Goal: Obtain resource: Download file/media

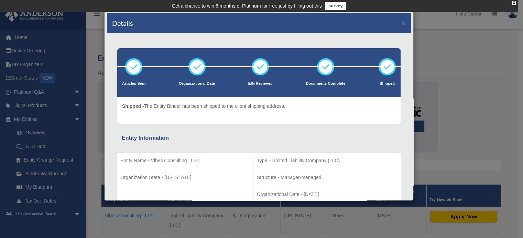
scroll to position [96, 0]
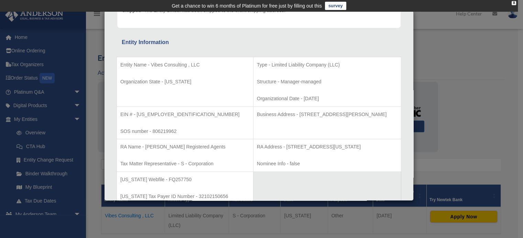
click at [261, 145] on p "RA Address - 440 Louisiana, Suite 952, Houston, TX 77002" at bounding box center [327, 146] width 141 height 9
drag, startPoint x: 260, startPoint y: 145, endPoint x: 293, endPoint y: 145, distance: 32.7
click at [293, 145] on p "RA Address - 440 Louisiana, Suite 952, Houston, TX 77002" at bounding box center [327, 146] width 141 height 9
drag, startPoint x: 259, startPoint y: 145, endPoint x: 355, endPoint y: 144, distance: 96.6
click at [355, 144] on p "RA Address - 440 Louisiana, Suite 952, Houston, TX 77002" at bounding box center [327, 146] width 141 height 9
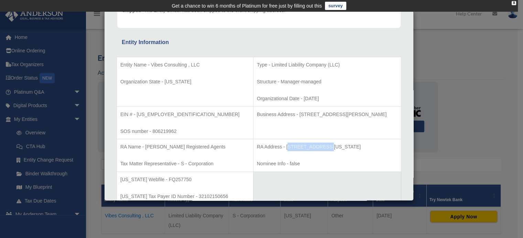
copy p "440 Louisiana, Suite 952, Houston, TX 77002"
click at [494, 77] on div "Details × Articles Sent Organizational Date" at bounding box center [261, 119] width 523 height 238
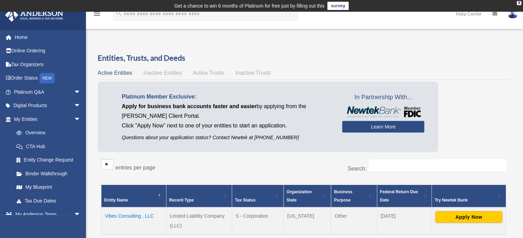
click at [131, 213] on td "Vibes Consulting , LLC" at bounding box center [133, 220] width 65 height 27
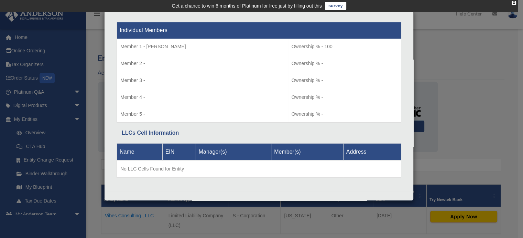
scroll to position [0, 0]
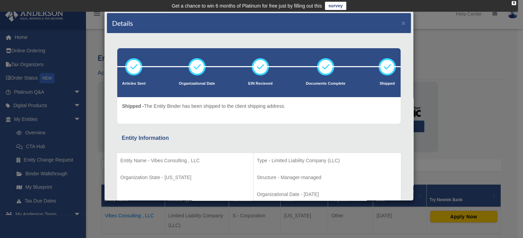
click at [464, 58] on div "Details × Articles Sent Organizational Date" at bounding box center [261, 119] width 523 height 238
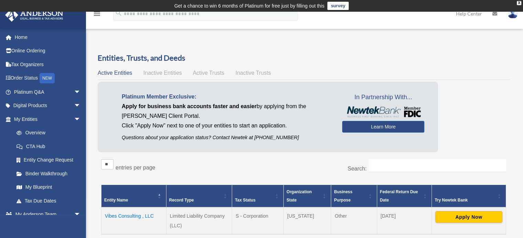
scroll to position [117, 0]
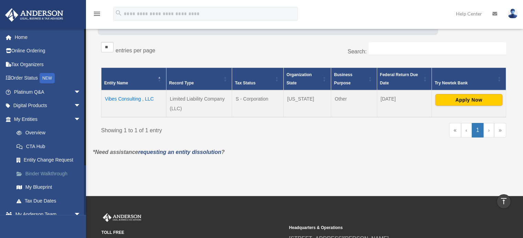
click at [55, 177] on link "Binder Walkthrough" at bounding box center [50, 173] width 81 height 14
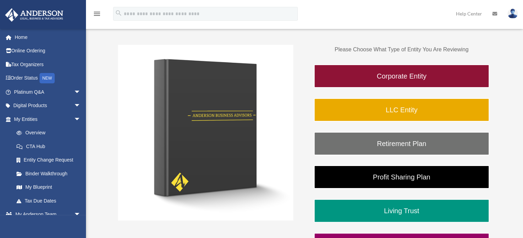
scroll to position [120, 0]
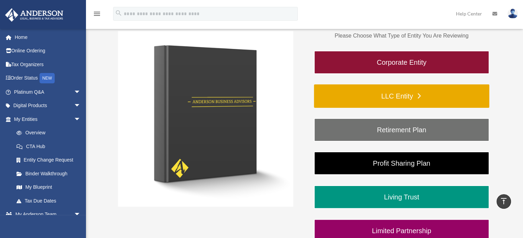
click at [403, 92] on link "LLC Entity" at bounding box center [401, 95] width 175 height 23
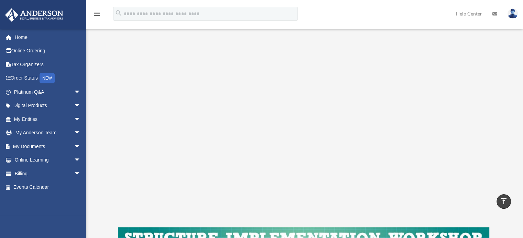
scroll to position [35, 0]
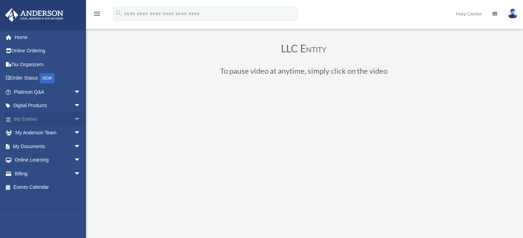
click at [74, 119] on span "arrow_drop_down" at bounding box center [81, 119] width 14 height 14
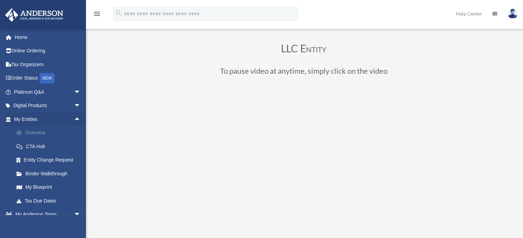
click at [37, 134] on link "Overview" at bounding box center [50, 133] width 81 height 14
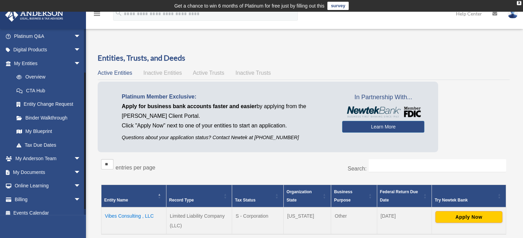
scroll to position [62, 0]
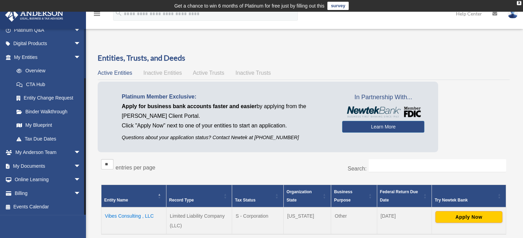
drag, startPoint x: 85, startPoint y: 113, endPoint x: 93, endPoint y: 166, distance: 53.1
click at [93, 166] on div "Overview lopeztech2020@gmail.com Sign Out lopeztech2020@gmail.com Home Online O…" at bounding box center [261, 162] width 523 height 259
click at [74, 165] on span "arrow_drop_down" at bounding box center [81, 166] width 14 height 14
click at [37, 178] on link "Box" at bounding box center [50, 180] width 81 height 14
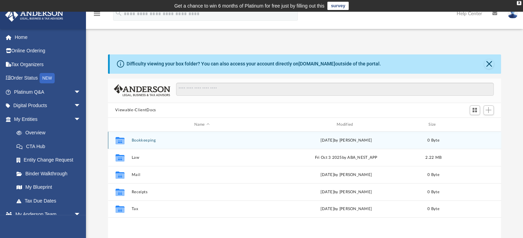
scroll to position [151, 388]
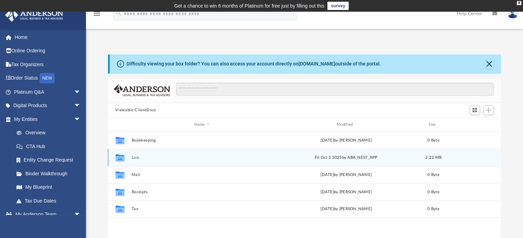
click at [241, 165] on div "Collaborated Folder Law [DATE] by ABA_NEST_APP 2.22 MB" at bounding box center [304, 156] width 393 height 17
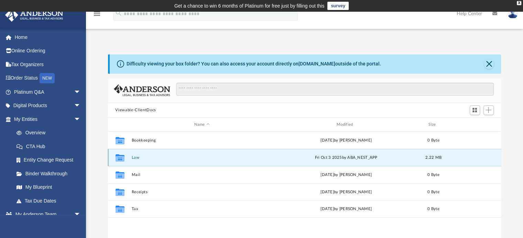
click at [324, 156] on div "Fri Oct 3 2025 by ABA_NEST_APP" at bounding box center [345, 157] width 141 height 6
click at [118, 155] on icon "grid" at bounding box center [119, 157] width 9 height 7
click at [126, 159] on div "Collaborated Folder" at bounding box center [119, 157] width 17 height 11
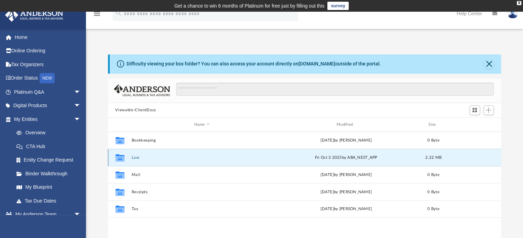
click at [120, 158] on icon "grid" at bounding box center [119, 158] width 9 height 5
click at [358, 156] on div "Fri Oct 3 2025 by ABA_NEST_APP" at bounding box center [345, 157] width 141 height 6
click at [428, 155] on span "2.22 MB" at bounding box center [433, 157] width 16 height 4
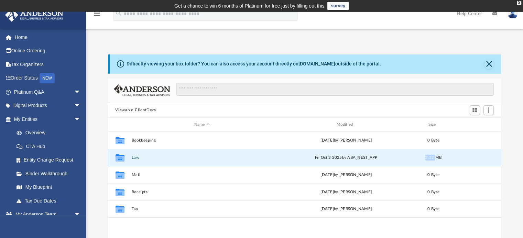
click at [428, 155] on span "2.22 MB" at bounding box center [433, 157] width 16 height 4
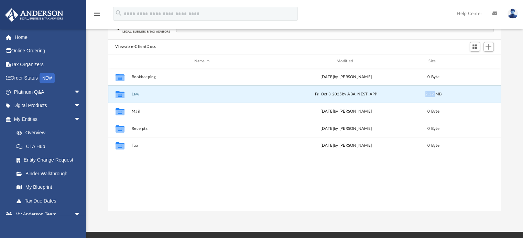
scroll to position [88, 0]
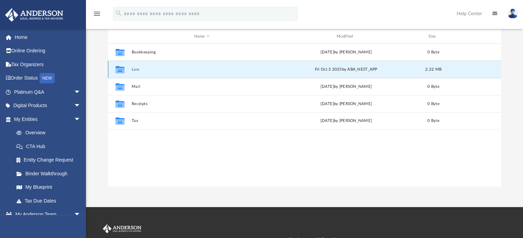
click at [129, 70] on div "Collaborated Folder Law [DATE] by ABA_NEST_APP 2.22 MB" at bounding box center [304, 68] width 393 height 17
click at [338, 67] on div "Fri Oct 3 2025 by ABA_NEST_APP" at bounding box center [345, 69] width 141 height 6
click at [132, 71] on button "Law" at bounding box center [201, 69] width 141 height 4
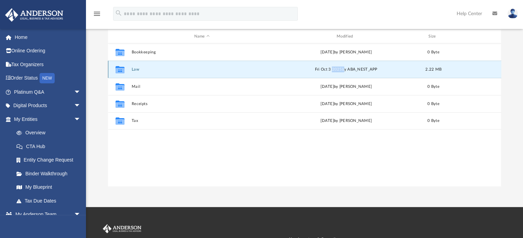
click at [132, 71] on button "Law" at bounding box center [201, 69] width 141 height 4
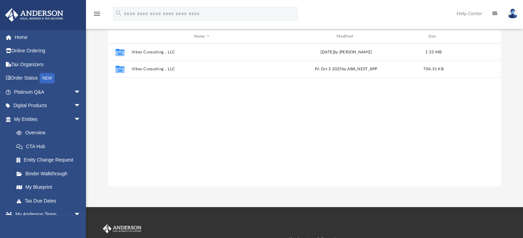
click at [202, 111] on div "Collaborated Folder Vibes Consulting , LLC Thu Oct 2 2025 by Cynthia Peters 1.5…" at bounding box center [304, 114] width 393 height 142
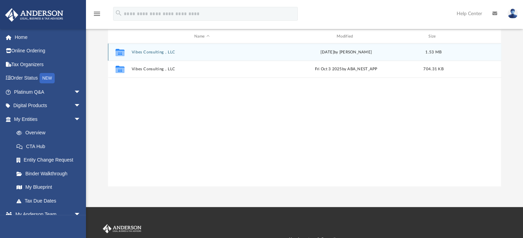
click at [161, 53] on button "Vibes Consulting , LLC" at bounding box center [201, 52] width 141 height 4
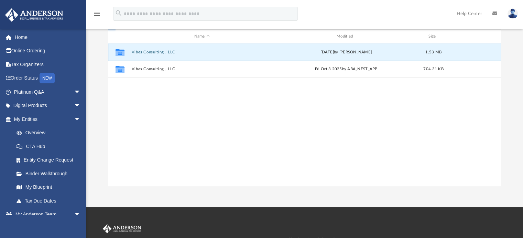
click at [161, 53] on button "Vibes Consulting , LLC" at bounding box center [201, 52] width 141 height 4
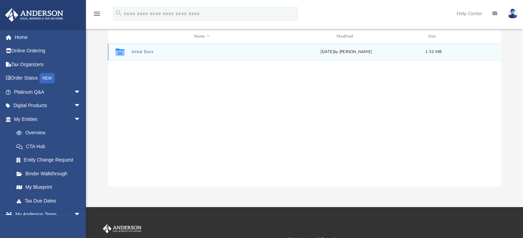
click at [145, 55] on div "Collaborated Folder Initial Docs Thu Oct 2 2025 by Cynthia Peters 1.53 MB" at bounding box center [304, 51] width 393 height 17
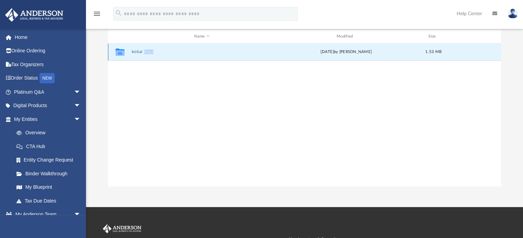
click at [145, 55] on div "Collaborated Folder Initial Docs Thu Oct 2 2025 by Cynthia Peters 1.53 MB" at bounding box center [304, 51] width 393 height 17
click at [142, 51] on button "Initial Docs" at bounding box center [201, 52] width 141 height 4
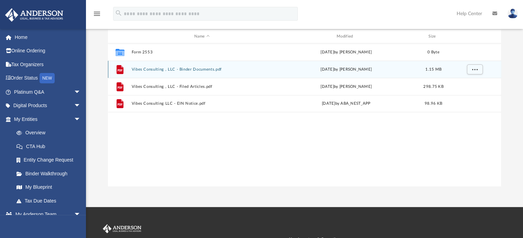
click at [155, 68] on button "Vibes Consulting , LLC - Binder Documents.pdf" at bounding box center [201, 69] width 141 height 4
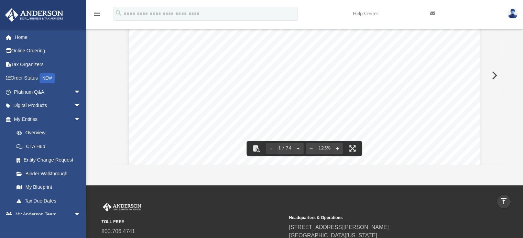
scroll to position [188, 0]
click at [498, 159] on div "Ramiro Lopez Garcia 6549 Mission George Rd, #106, San Diego, California 92120 R…" at bounding box center [304, 75] width 393 height 177
click at [495, 75] on button "Preview" at bounding box center [493, 75] width 15 height 19
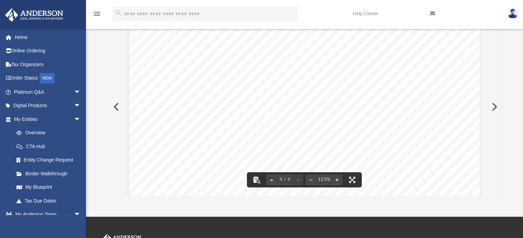
scroll to position [1603, 0]
click at [495, 108] on button "Preview" at bounding box center [493, 106] width 15 height 19
drag, startPoint x: 498, startPoint y: 39, endPoint x: 500, endPoint y: 52, distance: 13.1
click at [500, 52] on div "Viewable-ClientDocs ··· Vibes Consulting , LLC Initial Docs Name Modified Size …" at bounding box center [304, 98] width 393 height 196
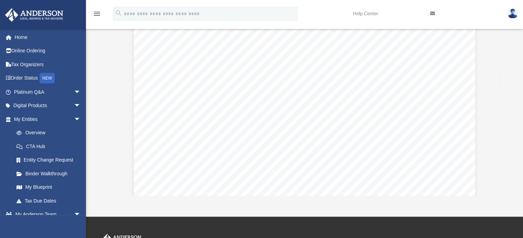
scroll to position [0, 0]
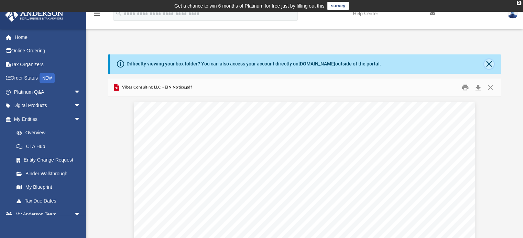
click at [491, 65] on button "Close" at bounding box center [489, 64] width 10 height 10
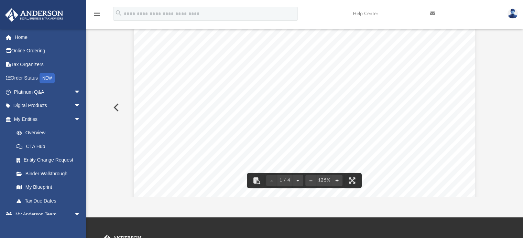
scroll to position [1795, 0]
click at [118, 109] on button "Preview" at bounding box center [115, 107] width 15 height 19
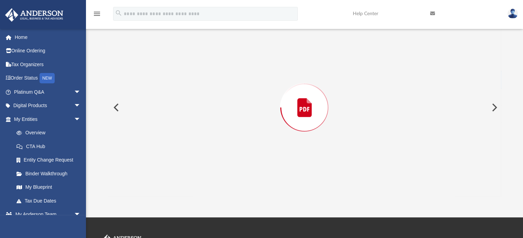
scroll to position [1392, 0]
click at [118, 109] on button "Preview" at bounding box center [115, 107] width 15 height 19
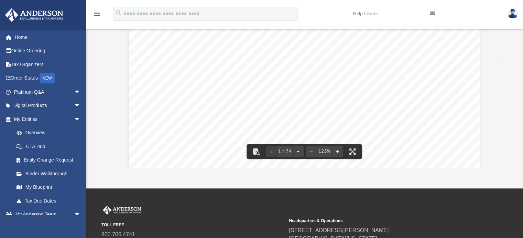
scroll to position [83, 0]
click at [495, 78] on button "Preview" at bounding box center [493, 77] width 15 height 19
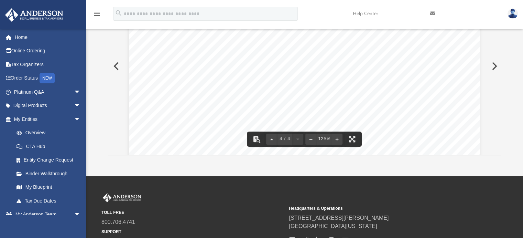
scroll to position [1455, 0]
click at [496, 64] on button "Preview" at bounding box center [493, 65] width 15 height 19
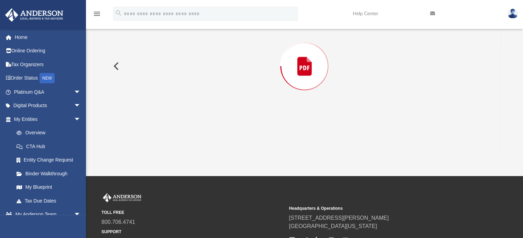
scroll to position [54, 0]
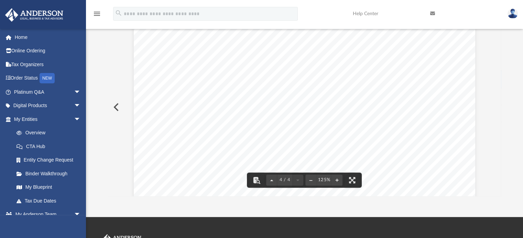
drag, startPoint x: 521, startPoint y: 70, endPoint x: 526, endPoint y: 123, distance: 53.4
click at [522, 123] on html "X Get a chance to win 6 months of Platinum for free just by filling out this su…" at bounding box center [261, 143] width 523 height 394
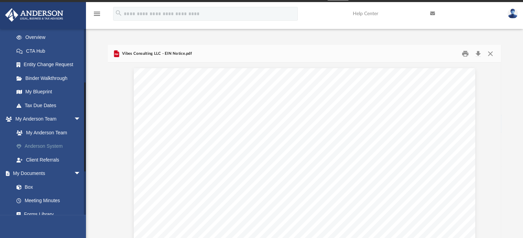
scroll to position [94, 0]
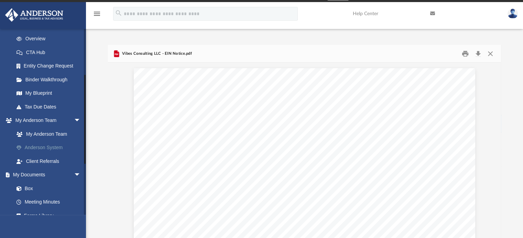
drag, startPoint x: 85, startPoint y: 104, endPoint x: 82, endPoint y: 150, distance: 46.1
click at [82, 150] on div "lopeztech2020@gmail.com Sign Out lopeztech2020@gmail.com Home Online Ordering T…" at bounding box center [43, 122] width 86 height 186
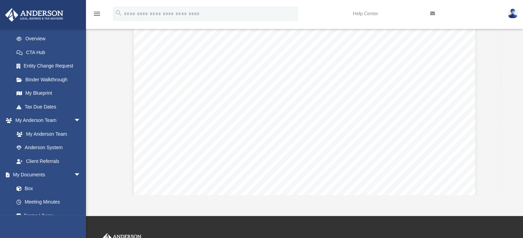
scroll to position [0, 0]
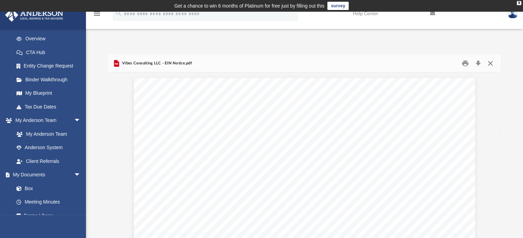
click at [489, 62] on button "Close" at bounding box center [490, 63] width 12 height 11
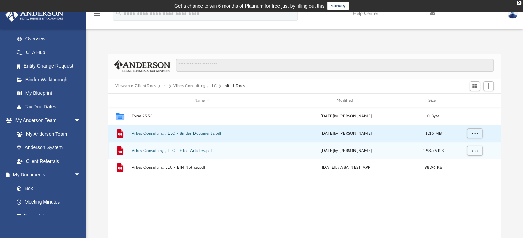
click at [196, 153] on div "File Vibes Consulting , LLC - Filed Articles.pdf Fri Sep 19 2025 by Jasmine Gra…" at bounding box center [304, 150] width 393 height 17
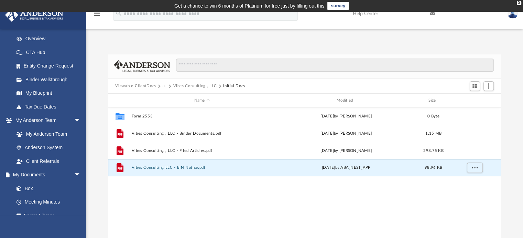
click at [186, 169] on button "Vibes Consulting LLC - EIN Notice.pdf" at bounding box center [201, 167] width 141 height 4
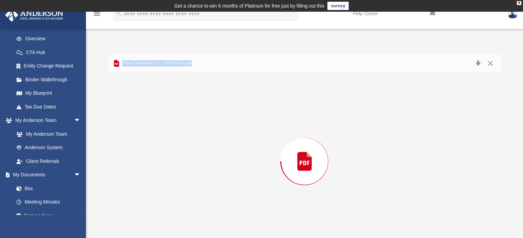
scroll to position [12, 0]
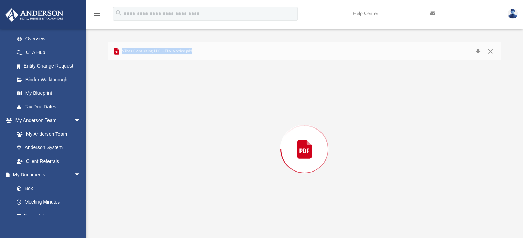
click at [186, 169] on div "Preview" at bounding box center [304, 148] width 393 height 177
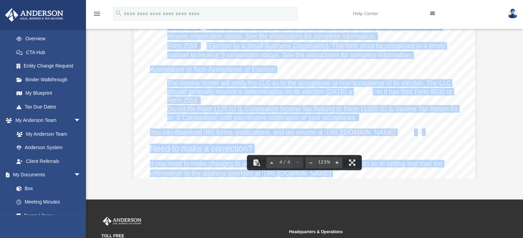
scroll to position [0, 0]
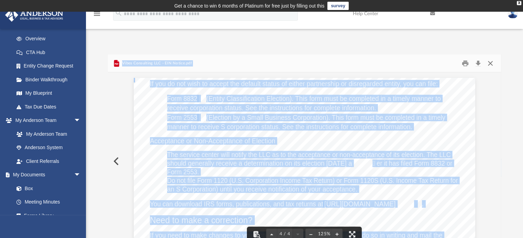
click at [490, 63] on button "Close" at bounding box center [490, 63] width 12 height 11
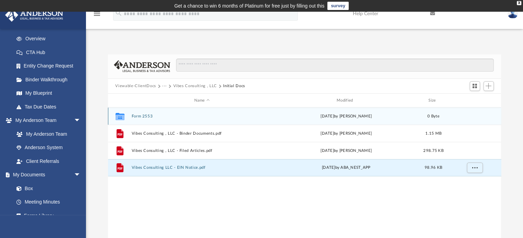
click at [150, 119] on div "Collaborated Folder Form 2553 Thu Oct 2 2025 by Cynthia Peters 0 Byte" at bounding box center [304, 115] width 393 height 17
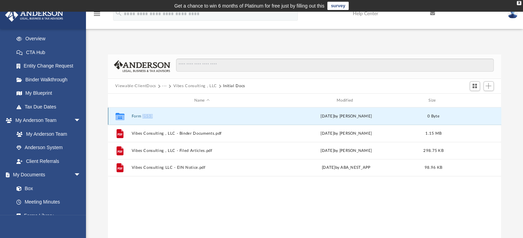
click at [150, 119] on div "Collaborated Folder Form 2553 Thu Oct 2 2025 by Cynthia Peters 0 Byte" at bounding box center [304, 115] width 393 height 17
click at [132, 119] on div "Collaborated Folder Form 2553 Thu Oct 2 2025 by Cynthia Peters 0 Byte" at bounding box center [304, 115] width 393 height 17
click at [120, 117] on icon "grid" at bounding box center [119, 116] width 9 height 5
click at [151, 114] on button "Form 2553" at bounding box center [201, 116] width 141 height 4
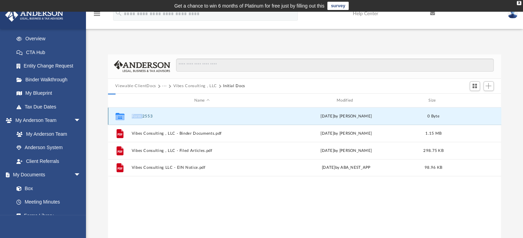
click at [151, 114] on button "Form 2553" at bounding box center [201, 116] width 141 height 4
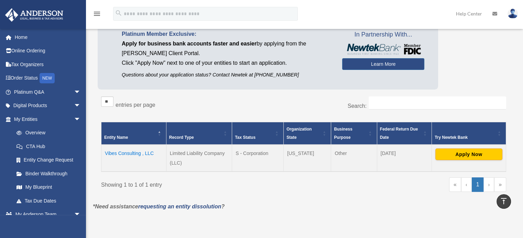
scroll to position [64, 0]
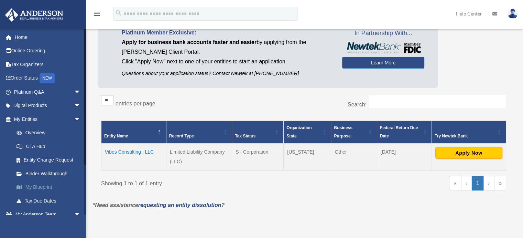
click at [44, 183] on link "My Blueprint" at bounding box center [50, 187] width 81 height 14
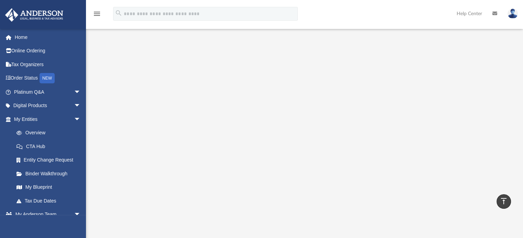
scroll to position [1, 0]
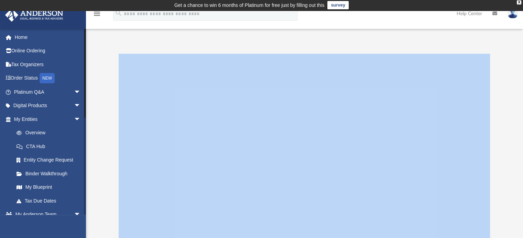
drag, startPoint x: 86, startPoint y: 191, endPoint x: 86, endPoint y: 202, distance: 11.4
click at [86, 202] on div "App [EMAIL_ADDRESS][DOMAIN_NAME] Sign Out [EMAIL_ADDRESS][DOMAIN_NAME] Home Onl…" at bounding box center [261, 180] width 523 height 297
click at [42, 169] on link "Binder Walkthrough" at bounding box center [50, 173] width 81 height 14
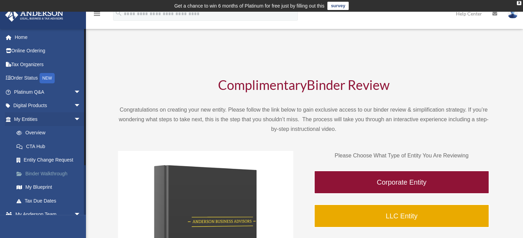
click at [44, 173] on link "Binder Walkthrough" at bounding box center [50, 173] width 81 height 14
click at [39, 130] on link "Overview" at bounding box center [50, 133] width 81 height 14
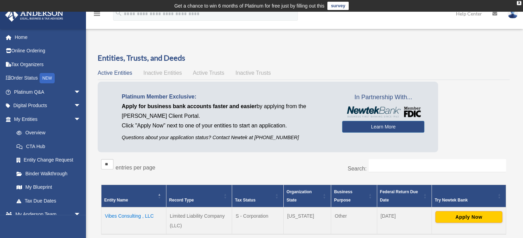
drag, startPoint x: 87, startPoint y: 177, endPoint x: 87, endPoint y: 211, distance: 34.0
click at [87, 211] on div "Overview date_range Published on Last updated March 13, 2025 April 10, 2020 by …" at bounding box center [304, 166] width 437 height 251
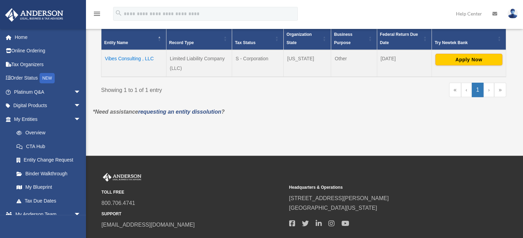
scroll to position [157, 0]
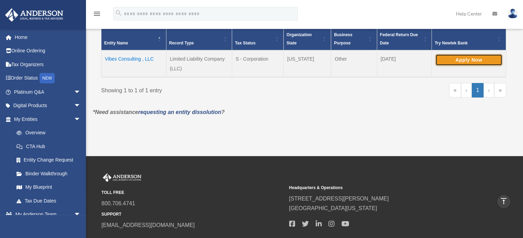
click at [470, 62] on button "Apply Now" at bounding box center [468, 60] width 67 height 12
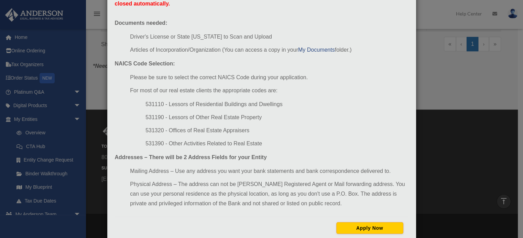
scroll to position [77, 0]
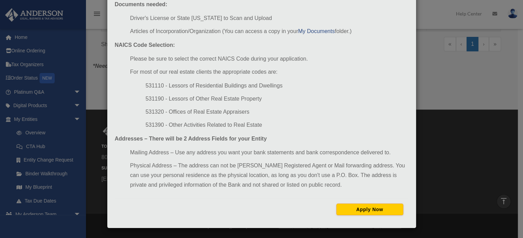
click at [467, 90] on div "Newtek Application Information × In preparation for setting up your Newtek Bank…" at bounding box center [261, 119] width 523 height 238
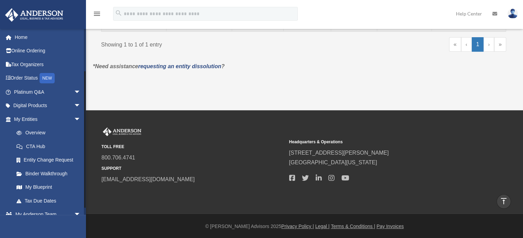
scroll to position [62, 0]
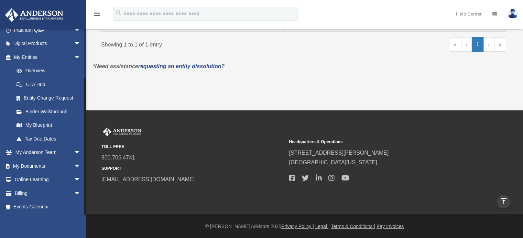
drag, startPoint x: 84, startPoint y: 139, endPoint x: 88, endPoint y: 169, distance: 29.8
click at [88, 169] on div "menu search Site Menu add lopeztech2020@gmail.com My Profile Reset Password Log…" at bounding box center [261, 24] width 523 height 430
click at [74, 163] on span "arrow_drop_down" at bounding box center [81, 166] width 14 height 14
click at [41, 208] on link "Forms Library" at bounding box center [50, 207] width 81 height 14
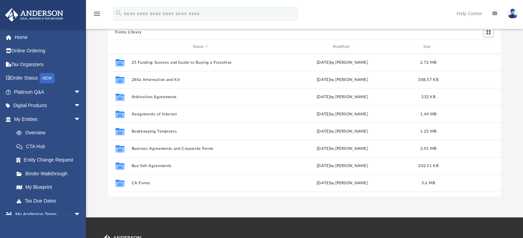
scroll to position [52, 0]
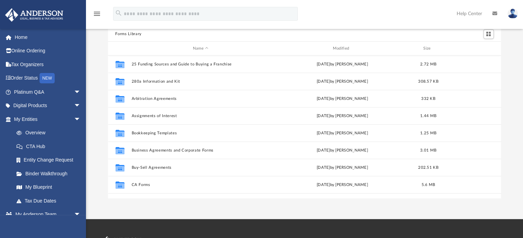
drag, startPoint x: 86, startPoint y: 169, endPoint x: 87, endPoint y: 200, distance: 30.6
click at [87, 200] on div "App lopeztech2020@gmail.com Sign Out lopeztech2020@gmail.com Home Online Orderi…" at bounding box center [261, 89] width 523 height 259
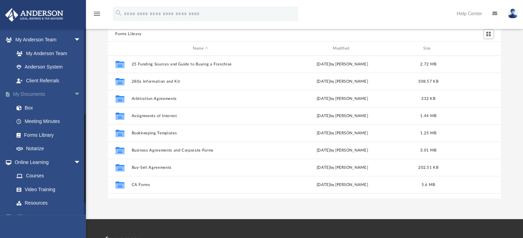
scroll to position [133, 0]
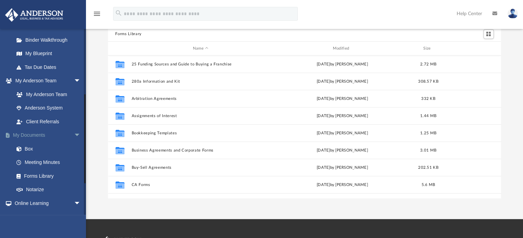
drag, startPoint x: 84, startPoint y: 209, endPoint x: 82, endPoint y: 139, distance: 70.5
click at [82, 139] on div "lopeztech2020@gmail.com Sign Out lopeztech2020@gmail.com Home Online Ordering T…" at bounding box center [43, 122] width 86 height 186
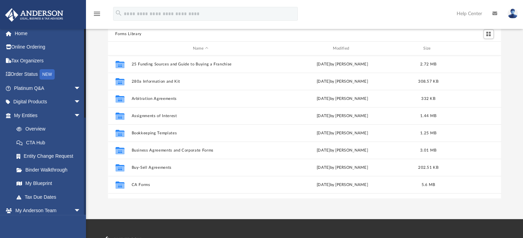
scroll to position [0, 0]
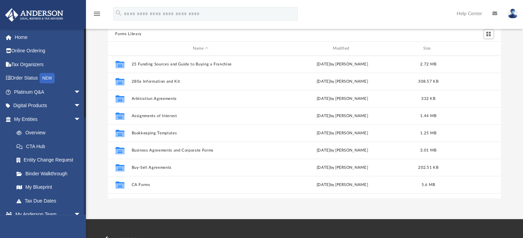
drag, startPoint x: 85, startPoint y: 129, endPoint x: 84, endPoint y: 58, distance: 71.2
click at [84, 58] on div at bounding box center [84, 73] width 1 height 89
click at [35, 64] on link "Tax Organizers" at bounding box center [48, 64] width 86 height 14
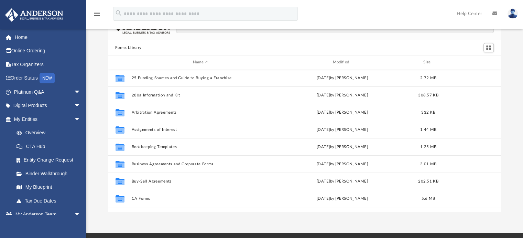
scroll to position [39, 0]
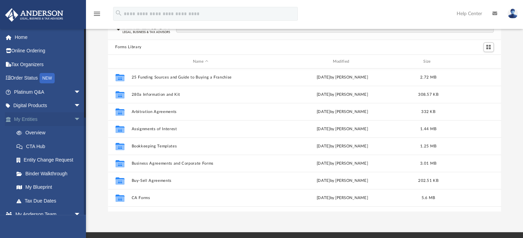
click at [74, 118] on span "arrow_drop_down" at bounding box center [81, 119] width 14 height 14
click at [74, 118] on span "arrow_drop_up" at bounding box center [81, 119] width 14 height 14
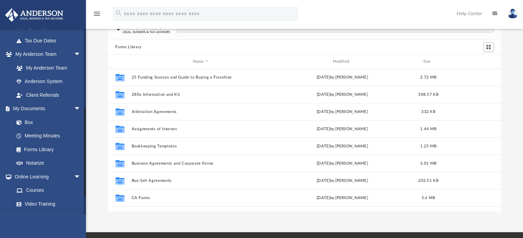
scroll to position [158, 0]
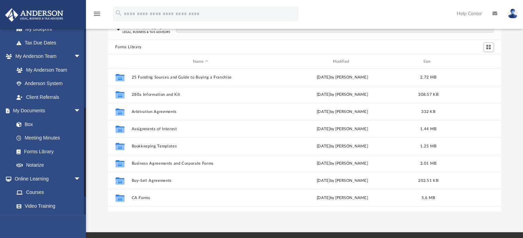
drag, startPoint x: 84, startPoint y: 109, endPoint x: 89, endPoint y: 187, distance: 77.5
click at [89, 187] on div "App [EMAIL_ADDRESS][DOMAIN_NAME] Sign Out [EMAIL_ADDRESS][DOMAIN_NAME] Home Onl…" at bounding box center [261, 102] width 523 height 217
click at [36, 109] on link "My Documents arrow_drop_down" at bounding box center [48, 111] width 86 height 14
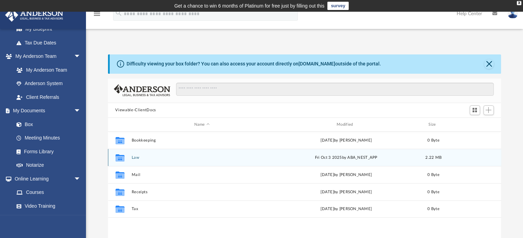
click at [140, 158] on button "Law" at bounding box center [201, 157] width 141 height 4
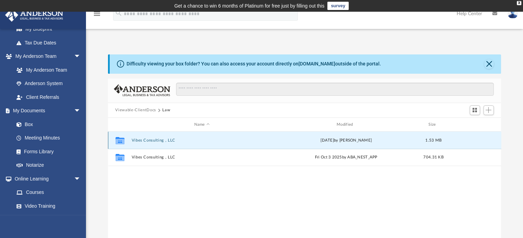
click at [145, 138] on button "Vibes Consulting , LLC" at bounding box center [201, 140] width 141 height 4
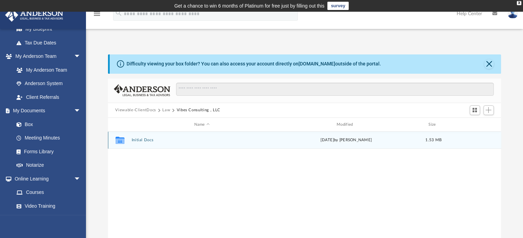
click at [139, 144] on div "Collaborated Folder Initial Docs Thu Oct 2 2025 by Cynthia Peters 1.53 MB" at bounding box center [304, 139] width 393 height 17
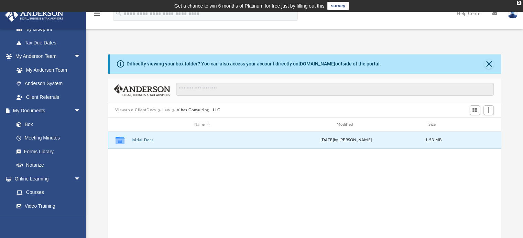
click at [139, 141] on button "Initial Docs" at bounding box center [201, 140] width 141 height 4
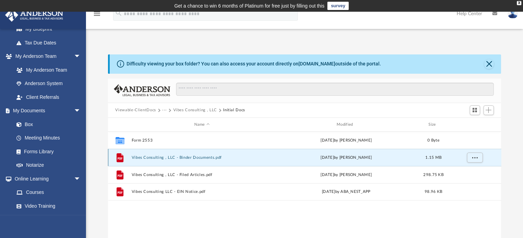
click at [161, 156] on button "Vibes Consulting , LLC - Binder Documents.pdf" at bounding box center [201, 157] width 141 height 4
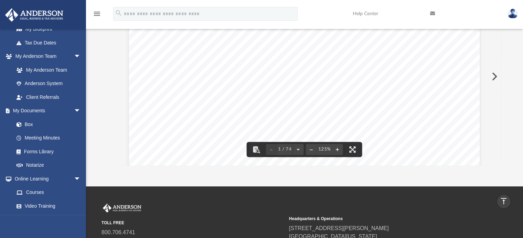
scroll to position [142, 0]
click at [498, 161] on div "Ramiro Lopez Garcia 6549 Mission George Rd, #106, San Diego, California 92120 R…" at bounding box center [304, 76] width 393 height 177
click at [487, 79] on button "Preview" at bounding box center [493, 76] width 15 height 19
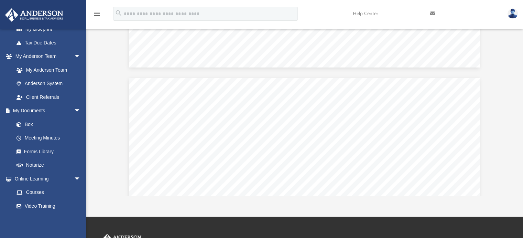
scroll to position [543, 0]
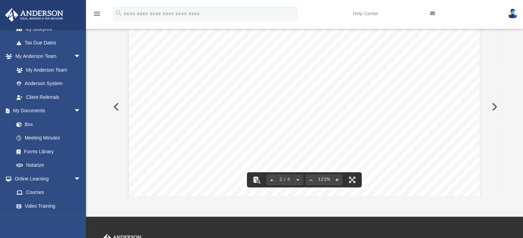
click at [496, 109] on button "Preview" at bounding box center [493, 106] width 15 height 19
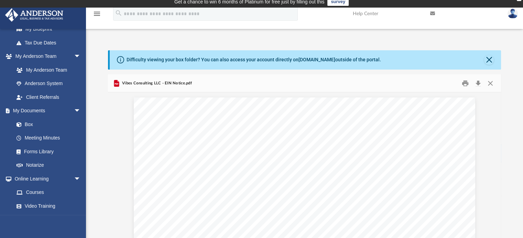
scroll to position [6, 0]
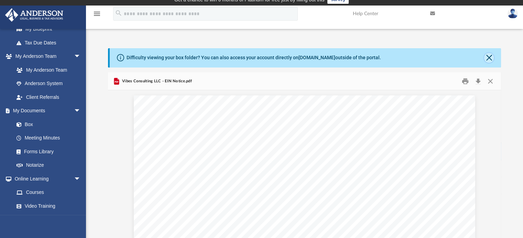
click at [492, 56] on button "Close" at bounding box center [489, 58] width 10 height 10
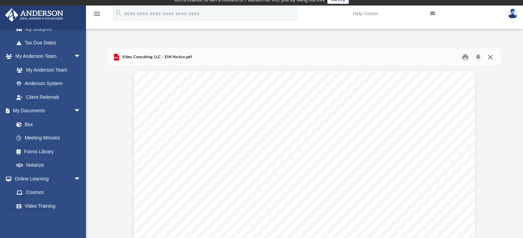
click at [492, 57] on button "Close" at bounding box center [490, 57] width 12 height 11
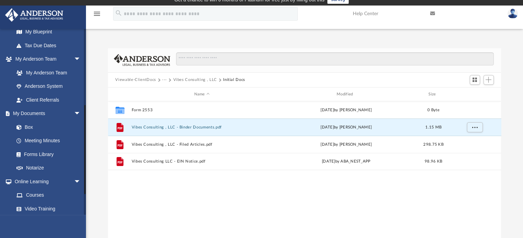
scroll to position [155, 0]
click at [86, 151] on div at bounding box center [85, 122] width 2 height 186
click at [41, 96] on link "Client Referrals" at bounding box center [50, 99] width 81 height 14
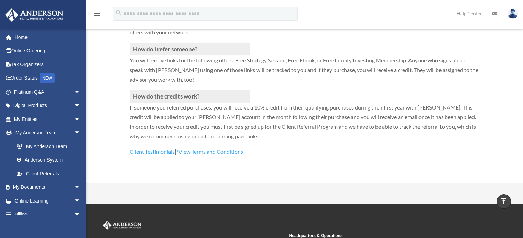
scroll to position [193, 0]
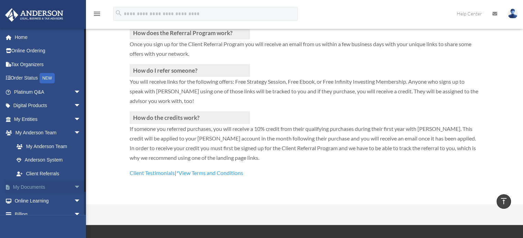
click at [75, 186] on span "arrow_drop_down" at bounding box center [81, 187] width 14 height 14
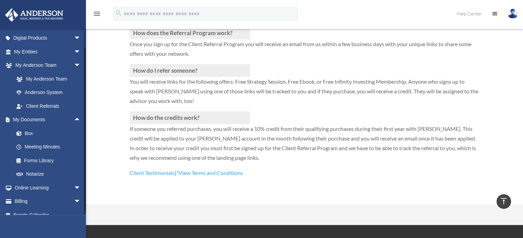
scroll to position [76, 0]
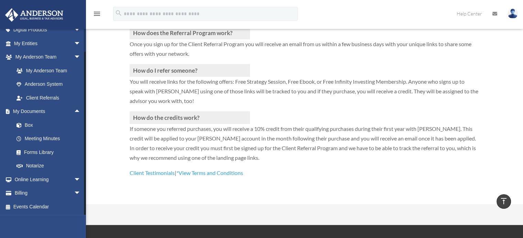
drag, startPoint x: 84, startPoint y: 161, endPoint x: 88, endPoint y: 185, distance: 24.7
click at [88, 185] on div "[PERSON_NAME] Advisors Client Referral Program [EMAIL_ADDRESS][DOMAIN_NAME] Sig…" at bounding box center [261, 21] width 523 height 364
click at [46, 112] on link "My Documents arrow_drop_up" at bounding box center [48, 111] width 86 height 14
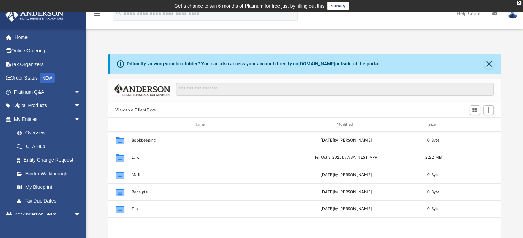
scroll to position [151, 388]
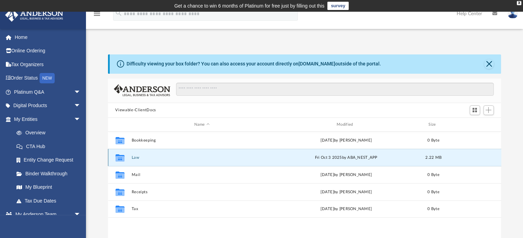
click at [140, 159] on button "Law" at bounding box center [201, 157] width 141 height 4
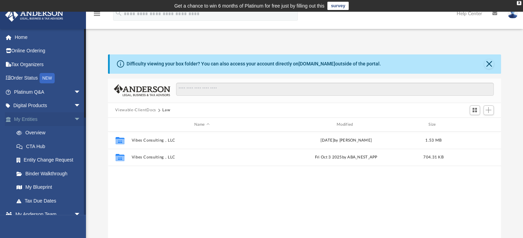
click at [48, 116] on link "My Entities arrow_drop_down" at bounding box center [48, 119] width 86 height 14
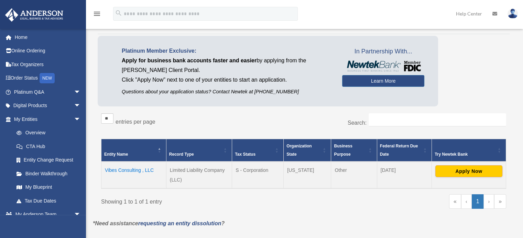
scroll to position [74, 0]
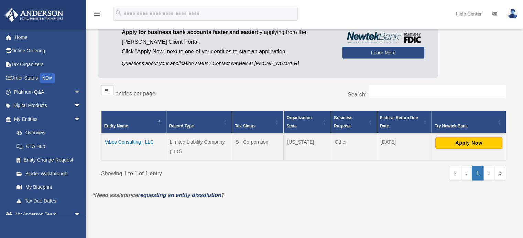
click at [134, 139] on td "Vibes Consulting , LLC" at bounding box center [133, 146] width 65 height 27
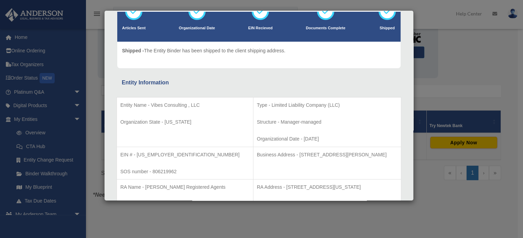
scroll to position [0, 0]
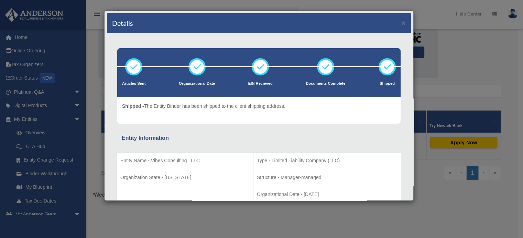
click at [432, 62] on div "Details × Articles Sent Organizational Date" at bounding box center [261, 119] width 523 height 238
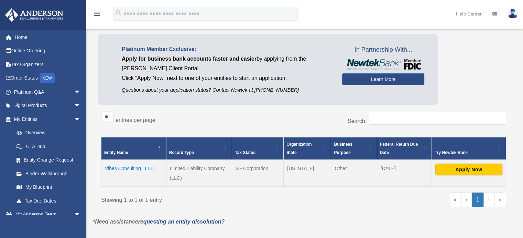
scroll to position [48, 0]
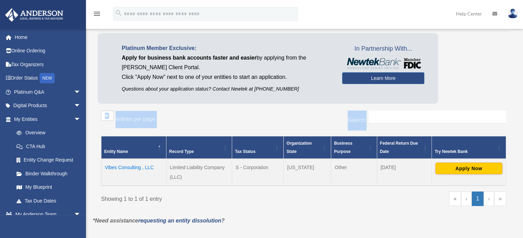
drag, startPoint x: 87, startPoint y: 127, endPoint x: 88, endPoint y: 151, distance: 23.4
click at [88, 151] on div "Overview date_range Published on Last updated [DATE] [DATE] by [PERSON_NAME] Ad…" at bounding box center [304, 117] width 437 height 251
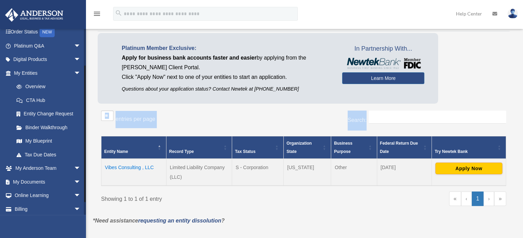
scroll to position [47, 0]
drag, startPoint x: 85, startPoint y: 145, endPoint x: 88, endPoint y: 182, distance: 37.3
click at [88, 182] on div "Overview lopeztech2020@gmail.com Sign Out lopeztech2020@gmail.com Home Online O…" at bounding box center [261, 113] width 523 height 259
click at [74, 177] on span "arrow_drop_down" at bounding box center [81, 181] width 14 height 14
click at [28, 195] on link "Box" at bounding box center [50, 195] width 81 height 14
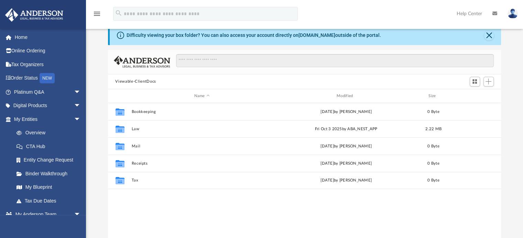
scroll to position [43, 0]
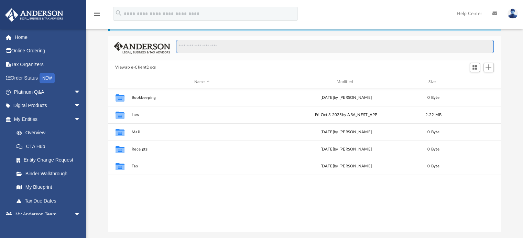
click at [226, 46] on input "Search files and folders" at bounding box center [334, 46] width 317 height 13
type input "*"
type input "*********"
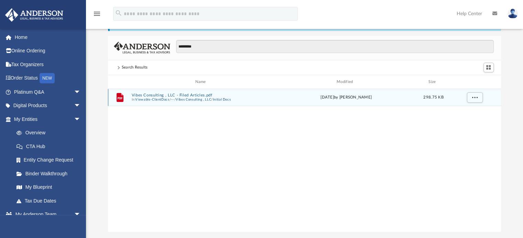
click at [172, 97] on button "···" at bounding box center [171, 99] width 3 height 4
click at [148, 95] on button "Vibes Consulting , LLC - Filed Articles.pdf" at bounding box center [201, 95] width 141 height 4
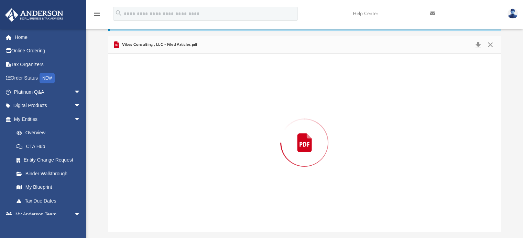
click at [148, 95] on div "Preview" at bounding box center [304, 142] width 393 height 177
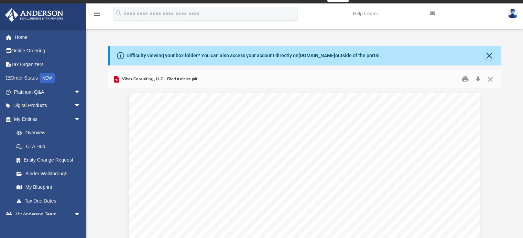
scroll to position [0, 0]
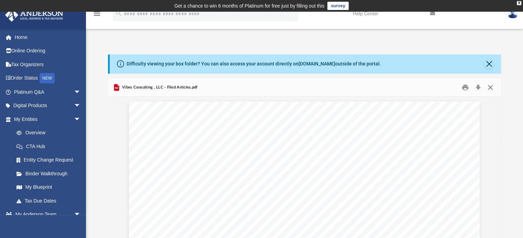
click at [489, 88] on button "Close" at bounding box center [490, 87] width 12 height 11
